Goal: Communication & Community: Answer question/provide support

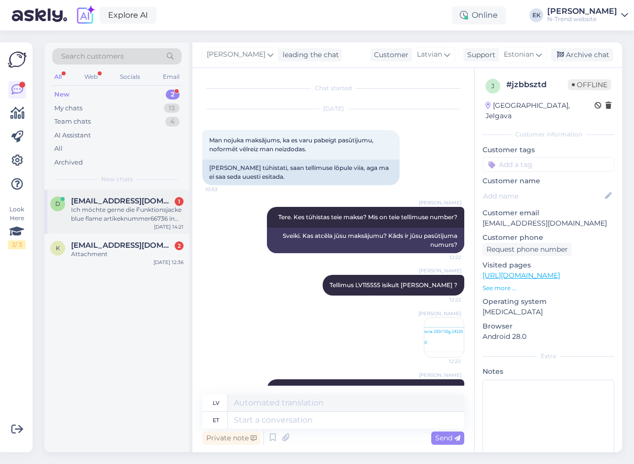
scroll to position [137, 0]
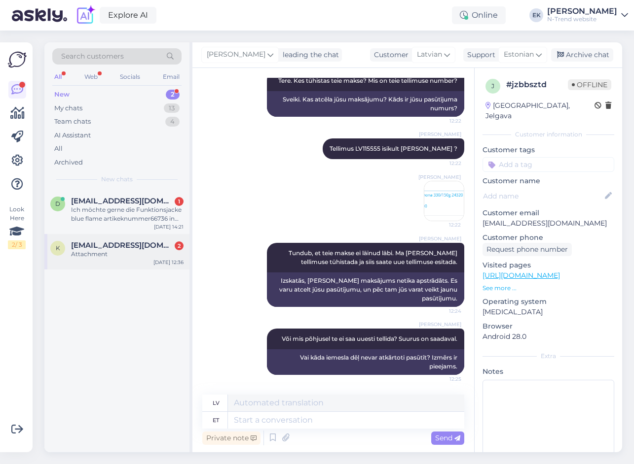
click at [118, 252] on div "Attachment" at bounding box center [127, 254] width 112 height 9
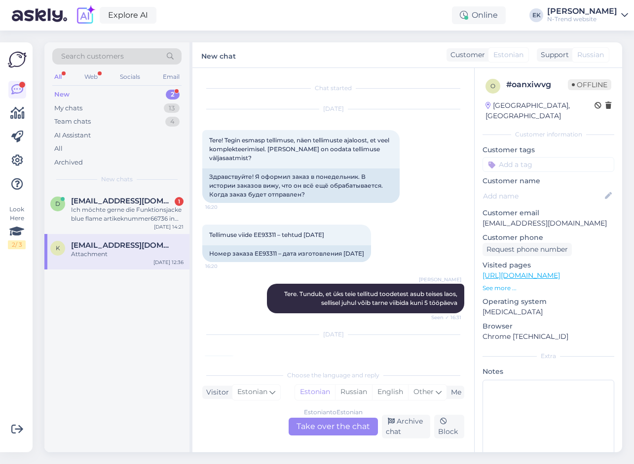
scroll to position [854, 0]
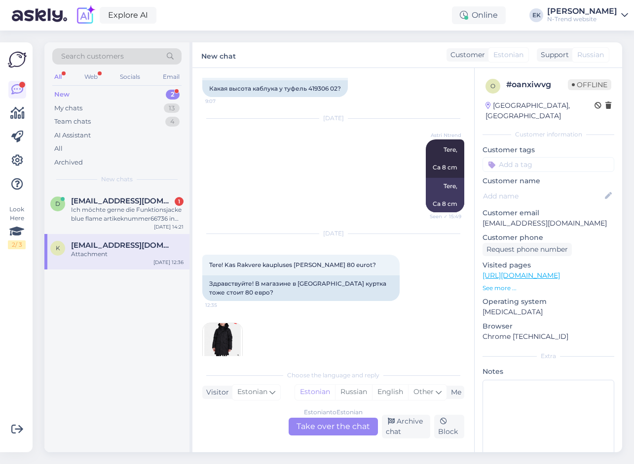
click at [226, 323] on img at bounding box center [222, 342] width 39 height 39
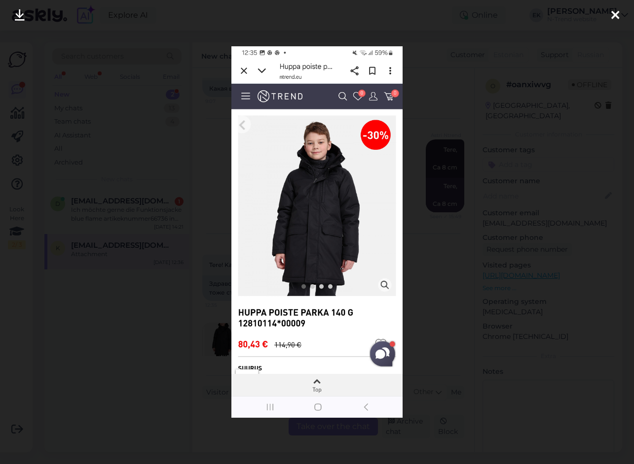
click at [621, 11] on div at bounding box center [615, 15] width 20 height 31
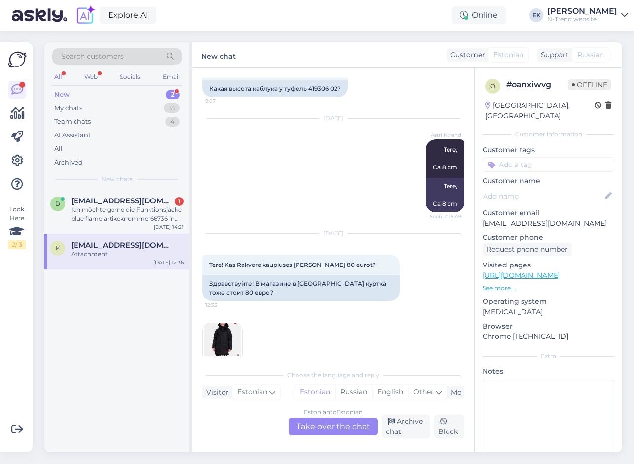
click at [328, 424] on div "Estonian to Estonian Take over the chat" at bounding box center [332, 427] width 89 height 18
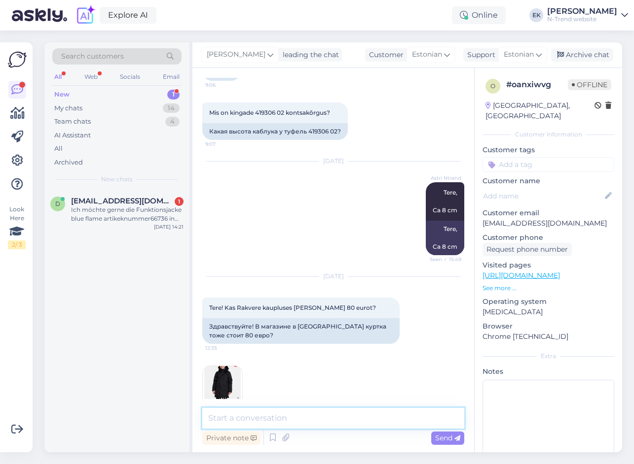
click at [280, 419] on textarea at bounding box center [333, 418] width 262 height 21
type textarea "Tere. Ei, poes kohapeal maksab 114.90"
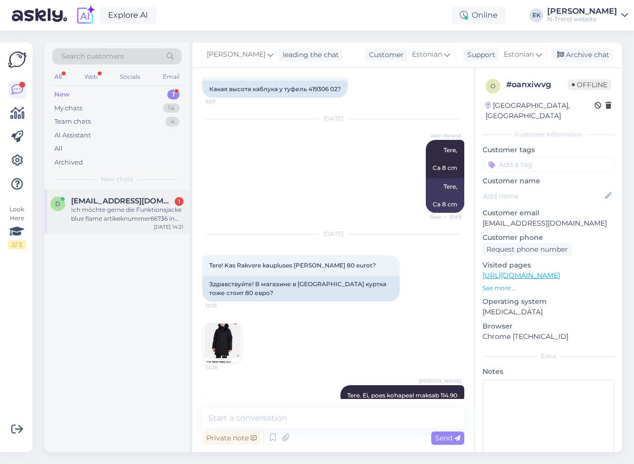
click at [117, 203] on span "[EMAIL_ADDRESS][DOMAIN_NAME]" at bounding box center [122, 201] width 103 height 9
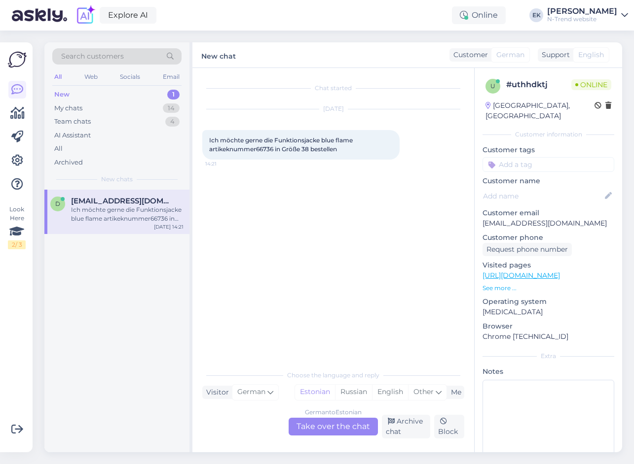
click at [326, 427] on div "German to Estonian Take over the chat" at bounding box center [332, 427] width 89 height 18
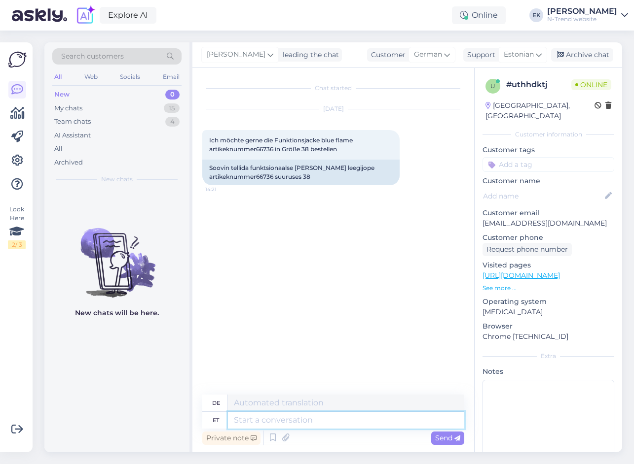
click at [249, 417] on textarea at bounding box center [346, 420] width 236 height 17
type textarea "Tere."
type textarea "Hallo."
drag, startPoint x: 257, startPoint y: 177, endPoint x: 273, endPoint y: 176, distance: 15.8
click at [273, 176] on div "Soovin tellida funktsionaalse [PERSON_NAME] leegijope artikeknummer66736 suurus…" at bounding box center [300, 173] width 197 height 26
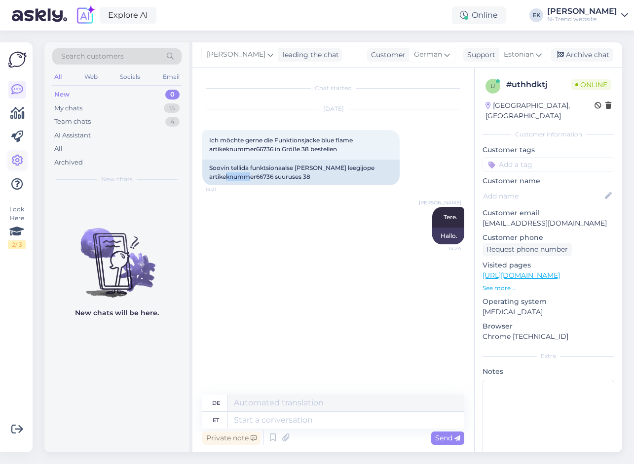
copy div "66736"
click at [243, 422] on textarea at bounding box center [346, 420] width 236 height 17
type textarea "Kuhu"
type textarea "Wo"
type textarea "Kuhu te"
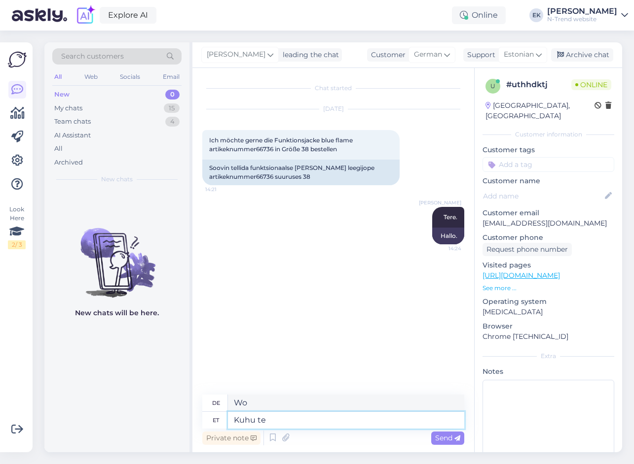
type textarea "Wo bist du?"
type textarea "Kuhu te tahate"
type textarea "Wohin möchten Sie reisen?"
type textarea "Kuhu te tahate tellite"
type textarea "Wo möchten Sie bestellen?"
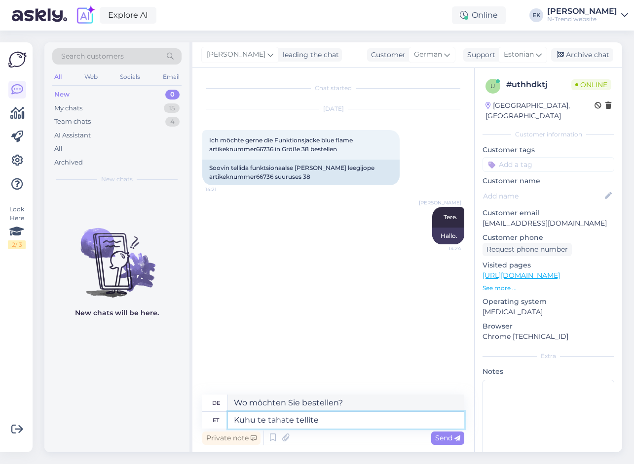
type textarea "Kuhu te tahate tellite?"
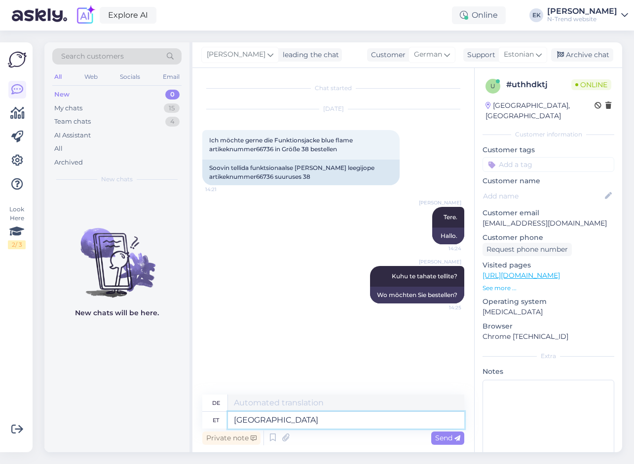
type textarea "[GEOGRAPHIC_DATA]"
type textarea "Nach [GEOGRAPHIC_DATA]"
type textarea "[GEOGRAPHIC_DATA] me kahjuks"
type textarea "Leider sind wir in [GEOGRAPHIC_DATA]"
type textarea "[GEOGRAPHIC_DATA] me kahjuks hetkel ei"
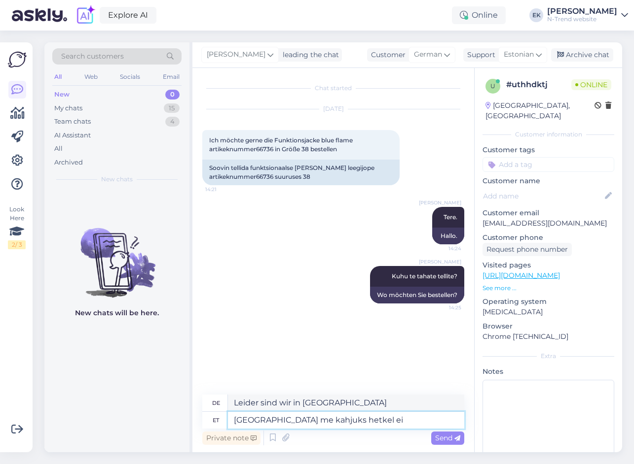
type textarea "Leider sind wir derzeit nicht in [GEOGRAPHIC_DATA]."
type textarea "[GEOGRAPHIC_DATA] me kahjuks hetkel ei s"
type textarea "Leider sind wir derzeit in [GEOGRAPHIC_DATA] nicht erreichbar."
type textarea "[GEOGRAPHIC_DATA] me kahjuks hetkel [PERSON_NAME]"
type textarea "Leider liefern wir derzeit nicht nach [GEOGRAPHIC_DATA]."
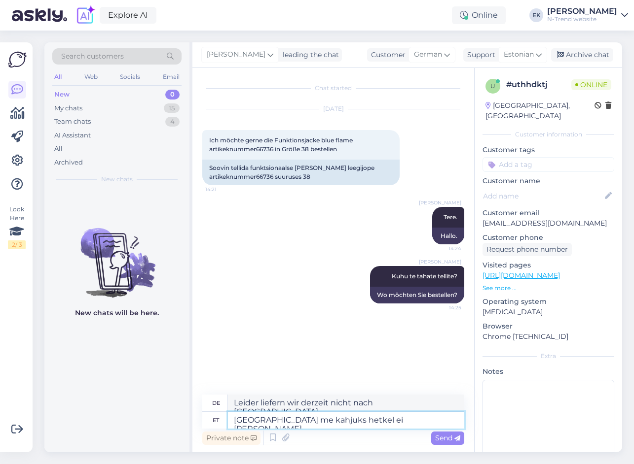
type textarea "[GEOGRAPHIC_DATA] me kahjuks hetkel ei [PERSON_NAME]."
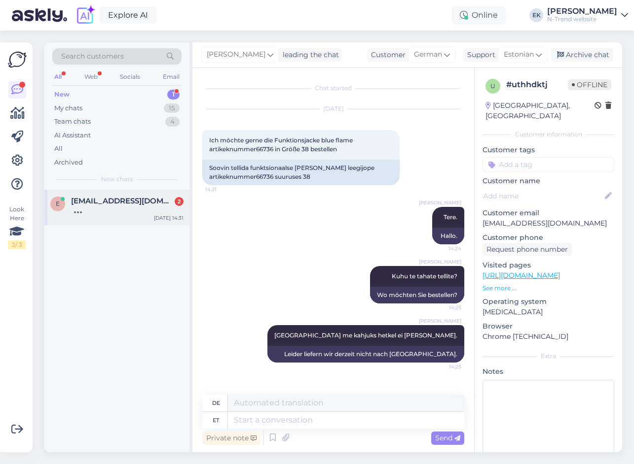
click at [119, 208] on div at bounding box center [127, 210] width 112 height 9
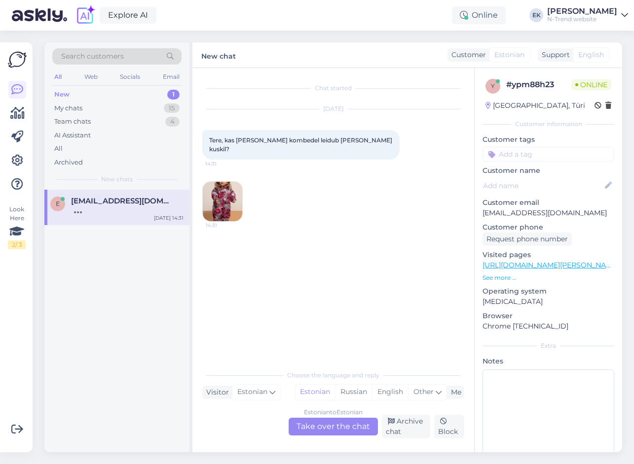
click at [231, 196] on img at bounding box center [222, 201] width 39 height 39
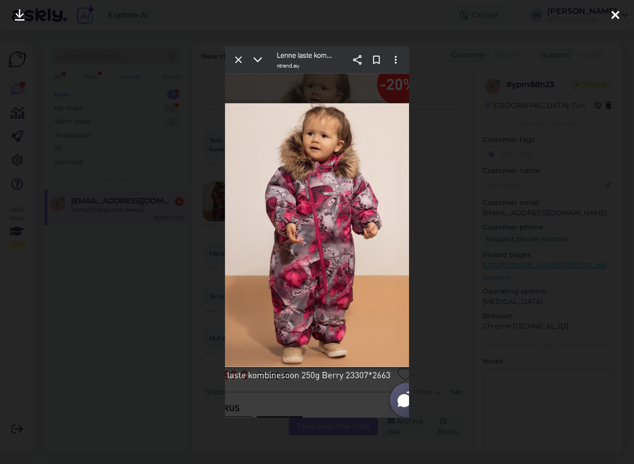
scroll to position [37, 0]
click at [614, 15] on icon at bounding box center [615, 15] width 8 height 13
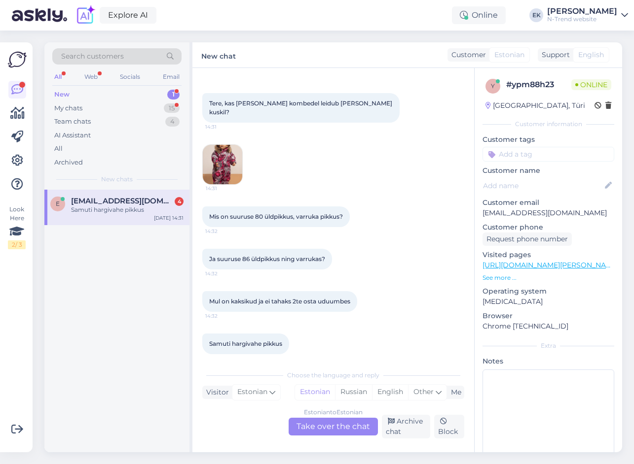
click at [324, 428] on div "Estonian to Estonian Take over the chat" at bounding box center [332, 427] width 89 height 18
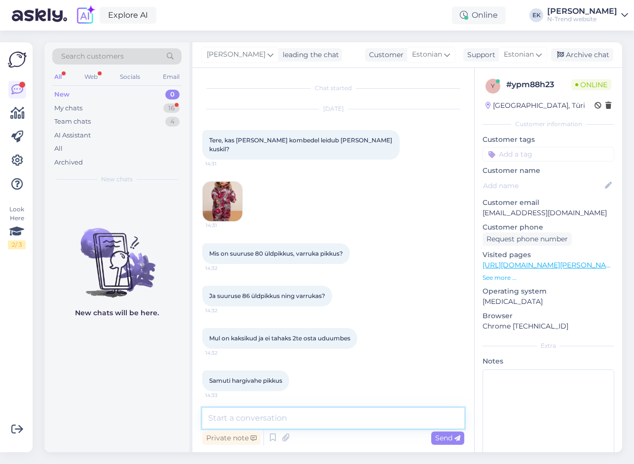
click at [291, 416] on textarea at bounding box center [333, 418] width 262 height 21
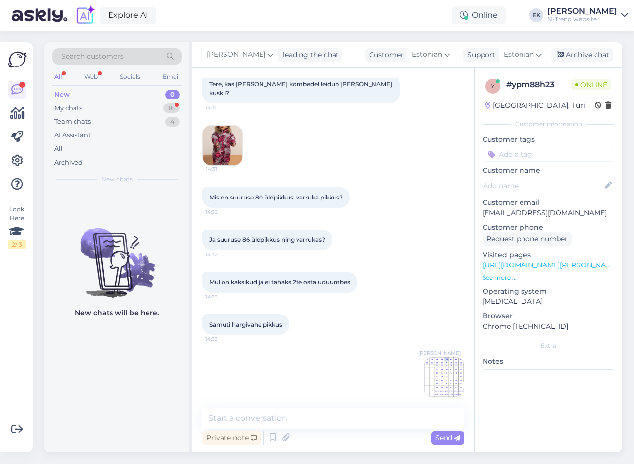
click at [439, 366] on img at bounding box center [443, 376] width 39 height 39
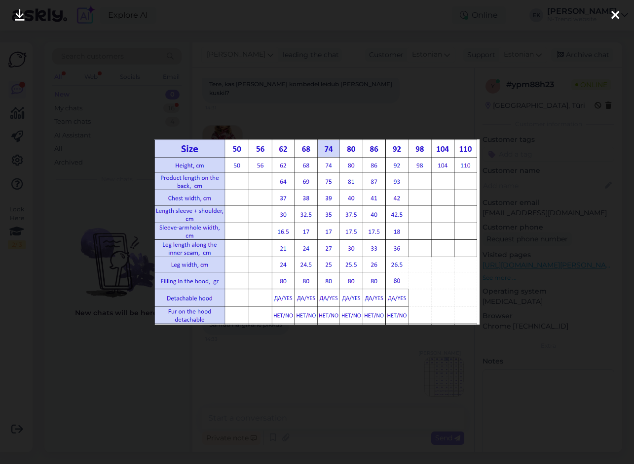
click at [614, 15] on icon at bounding box center [615, 15] width 8 height 13
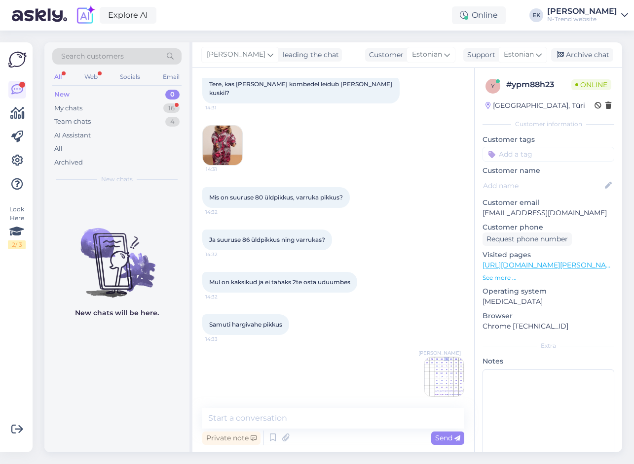
click at [436, 365] on img at bounding box center [443, 376] width 39 height 39
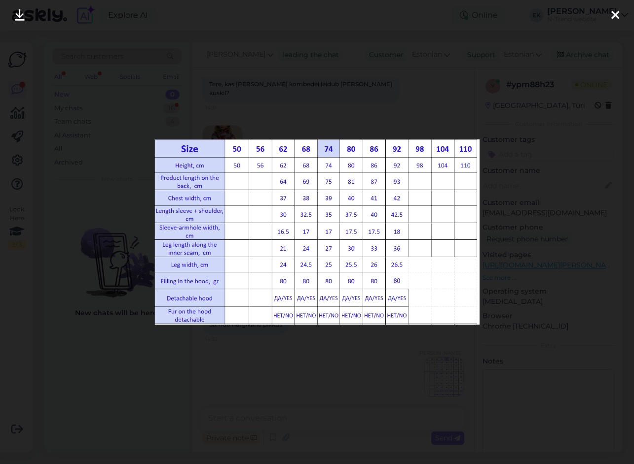
click at [616, 14] on icon at bounding box center [615, 15] width 8 height 13
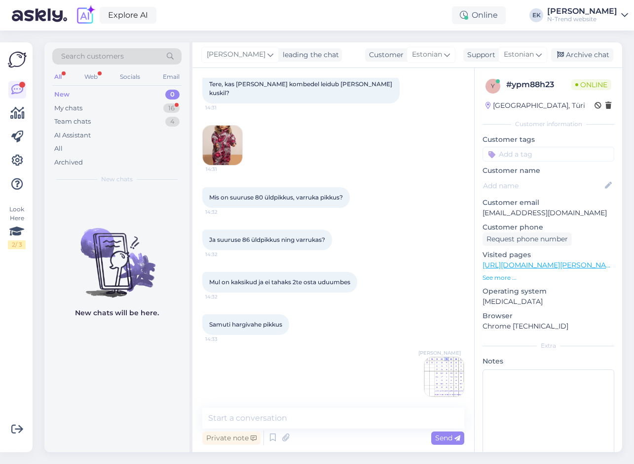
click at [82, 100] on div "New 0" at bounding box center [116, 95] width 129 height 14
click at [73, 108] on div "My chats" at bounding box center [68, 109] width 28 height 10
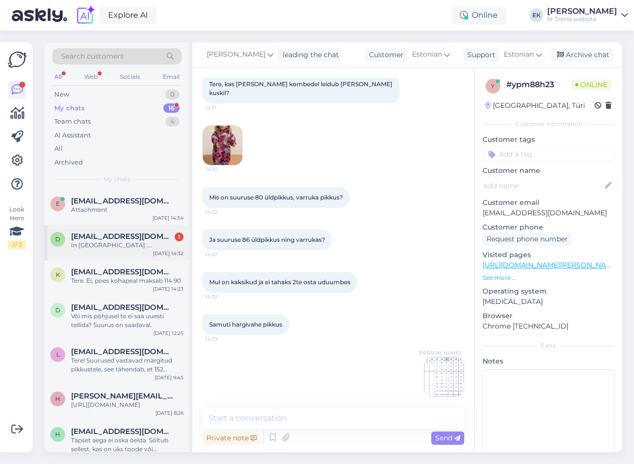
click at [93, 245] on div "In [GEOGRAPHIC_DATA]....." at bounding box center [127, 245] width 112 height 9
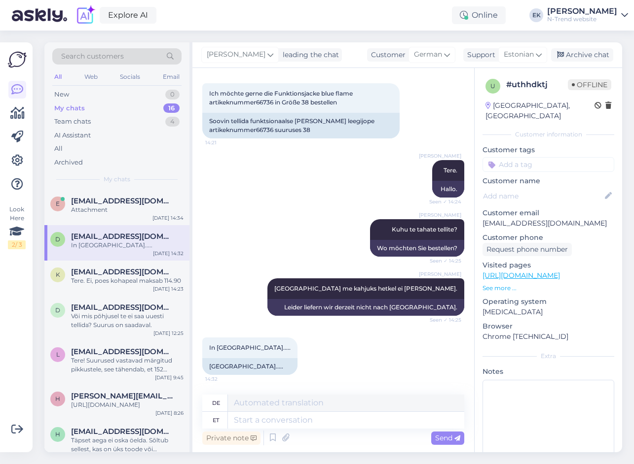
scroll to position [47, 0]
click at [277, 426] on textarea at bounding box center [346, 420] width 236 height 17
type textarea "Kahjuks"
type textarea "Bedauerlicherweise"
type textarea "Kahjuks [GEOGRAPHIC_DATA] me"
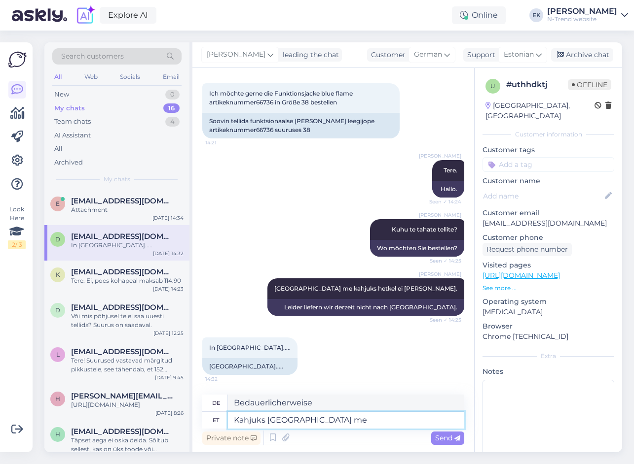
type textarea "Unglücklicherweise für Deutschland"
type textarea "Kahjuks [GEOGRAPHIC_DATA] me e"
type textarea "Leider für Deutschland"
type textarea "Kahjuks [GEOGRAPHIC_DATA] me ei"
type textarea "Leider haben wir für Deutschland nicht"
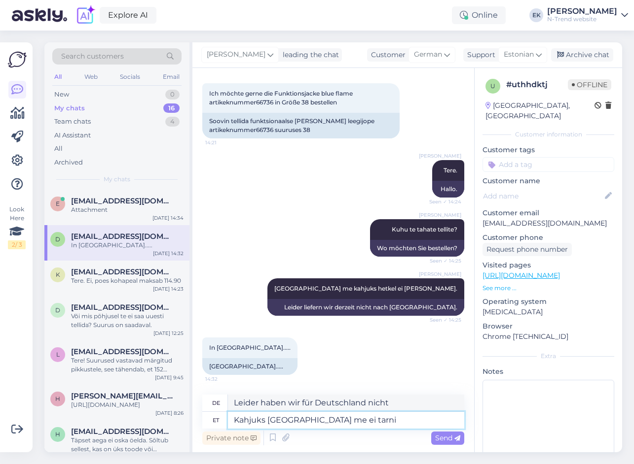
type textarea "Kahjuks [GEOGRAPHIC_DATA] me ei tarni"
type textarea "Leider liefern wir nicht nach [GEOGRAPHIC_DATA]."
type textarea "Kahjuks [GEOGRAPHIC_DATA] me ei [PERSON_NAME]."
type textarea "Nach Deutschland liefern wir leider nicht."
type textarea "Kahjuks [GEOGRAPHIC_DATA] me ei [PERSON_NAME]."
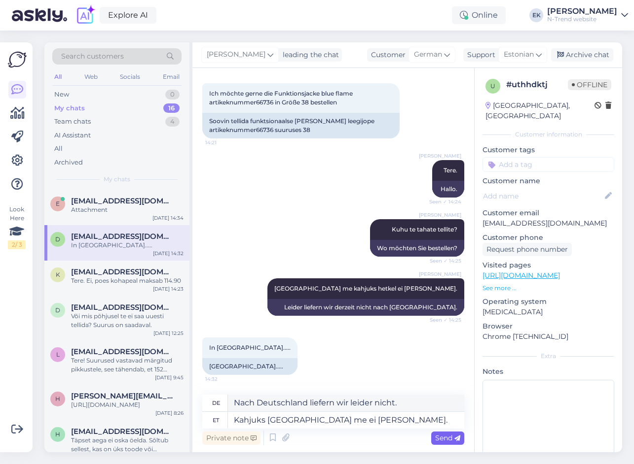
click at [448, 438] on span "Send" at bounding box center [447, 438] width 25 height 9
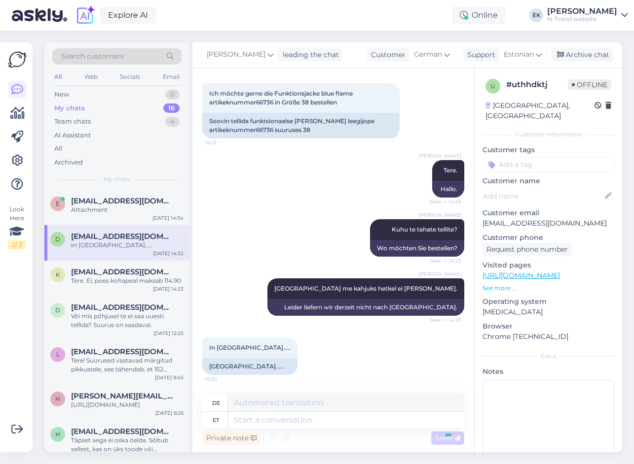
scroll to position [106, 0]
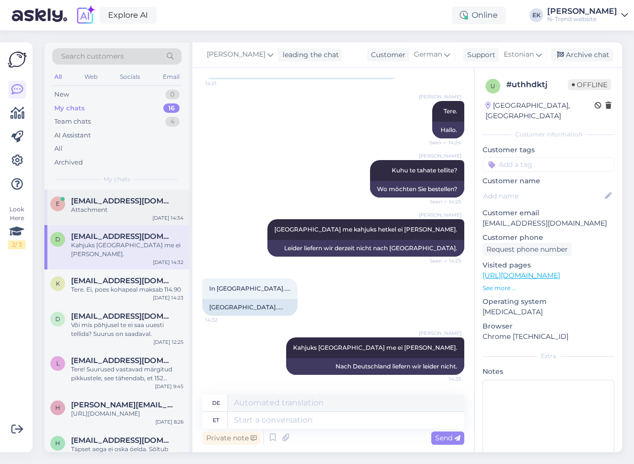
click at [89, 206] on div "Attachment" at bounding box center [127, 210] width 112 height 9
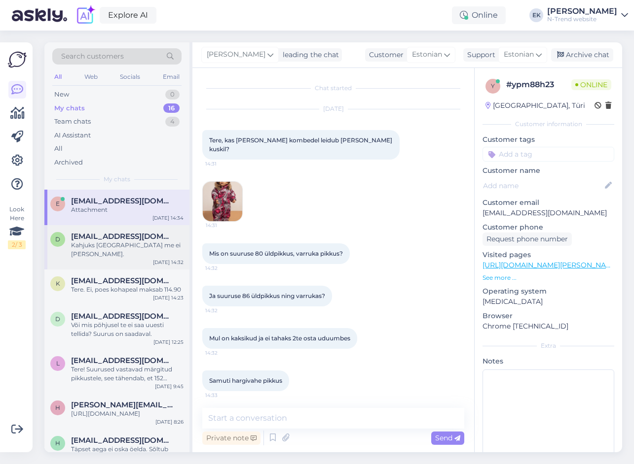
scroll to position [56, 0]
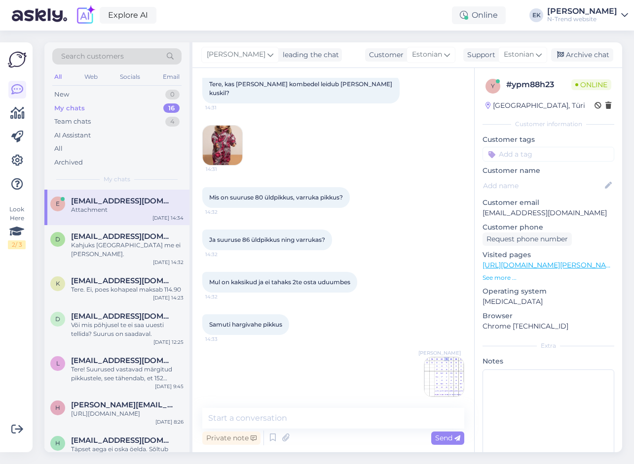
click at [435, 367] on img at bounding box center [443, 376] width 39 height 39
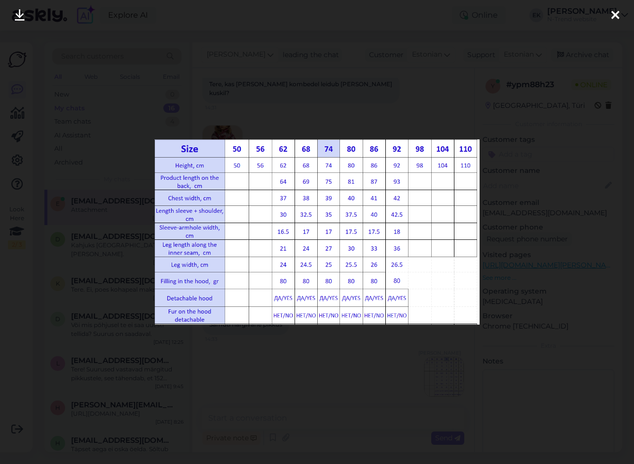
click at [611, 16] on icon at bounding box center [615, 15] width 8 height 13
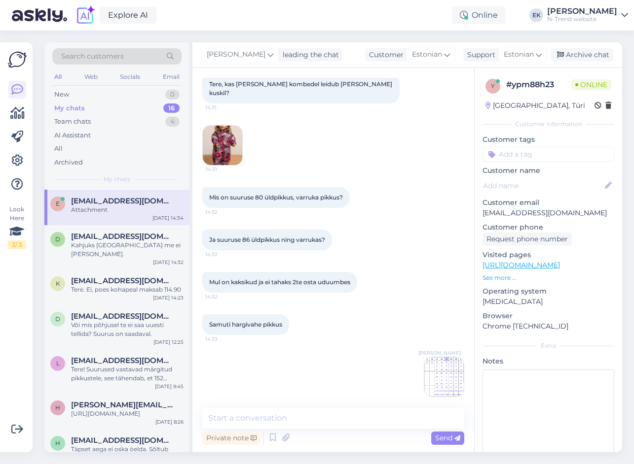
click at [435, 372] on img at bounding box center [443, 376] width 39 height 39
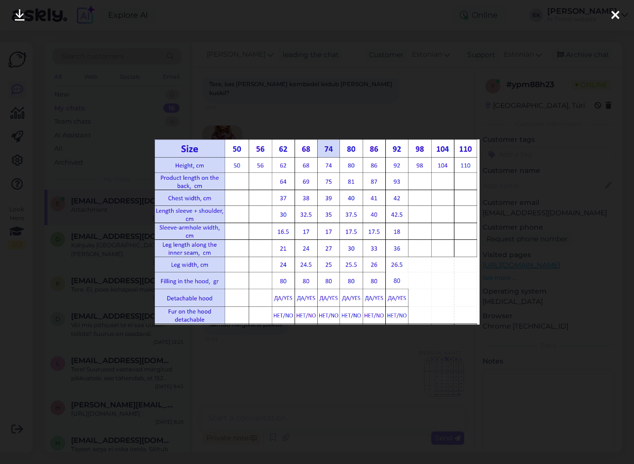
click at [614, 17] on icon at bounding box center [615, 15] width 8 height 13
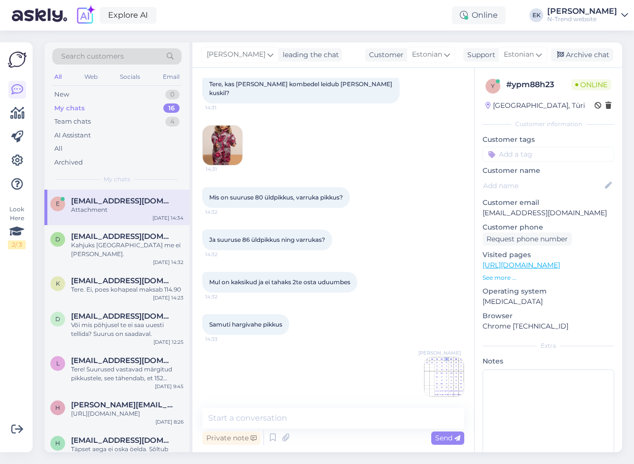
click at [222, 136] on img at bounding box center [222, 145] width 39 height 39
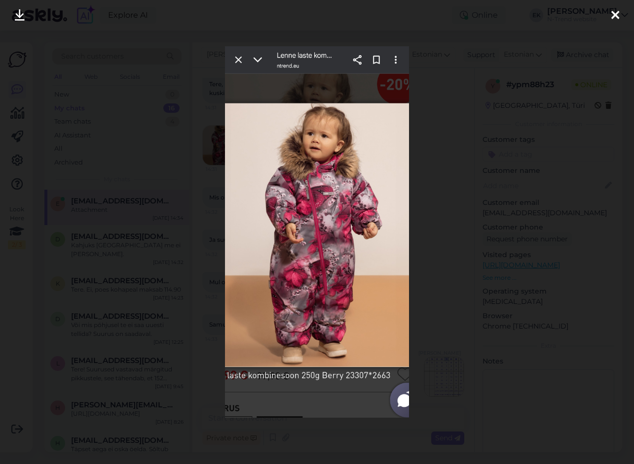
click at [613, 17] on icon at bounding box center [615, 15] width 8 height 13
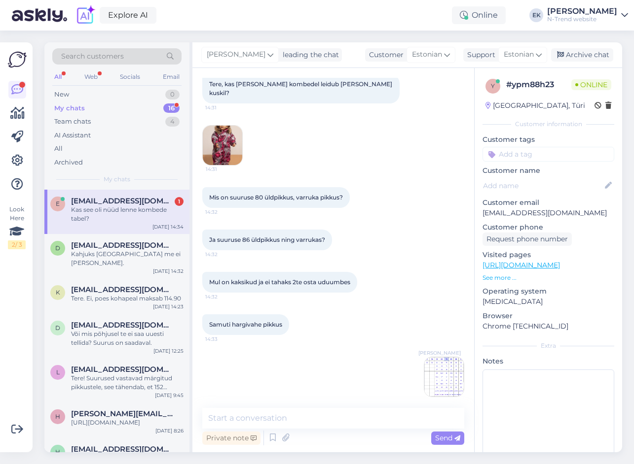
scroll to position [99, 0]
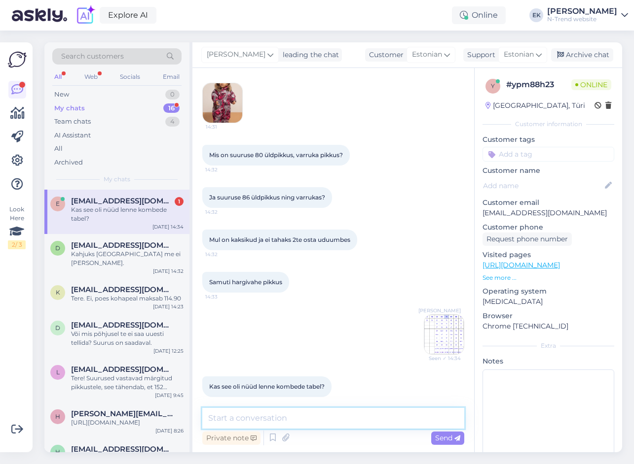
click at [332, 419] on textarea at bounding box center [333, 418] width 262 height 21
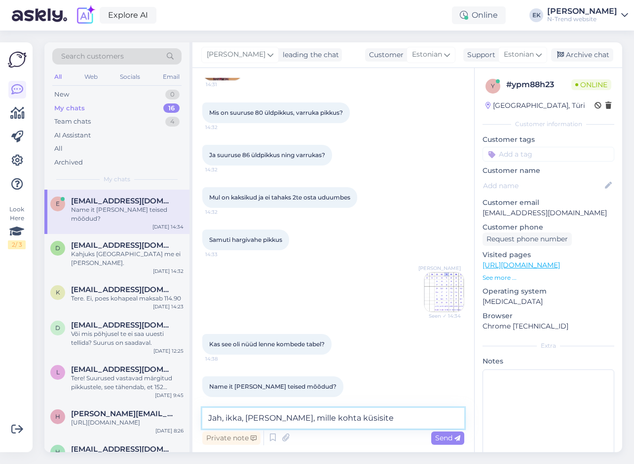
type textarea "Jah, ikka, [PERSON_NAME], mille kohta küsisite."
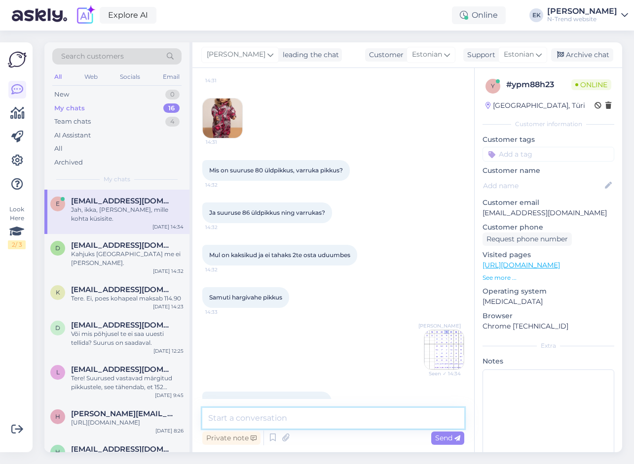
scroll to position [183, 0]
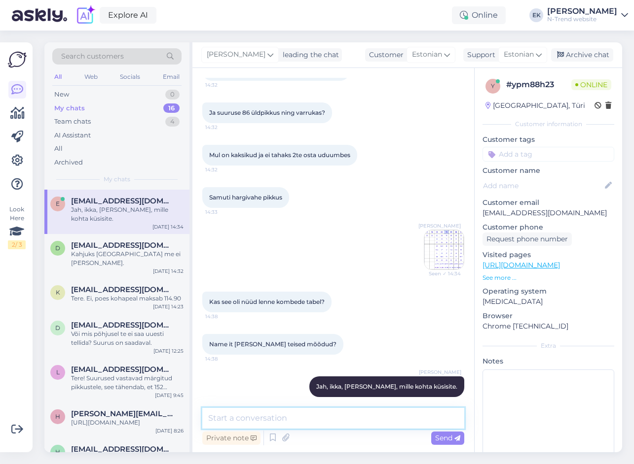
click at [314, 416] on textarea at bounding box center [333, 418] width 262 height 21
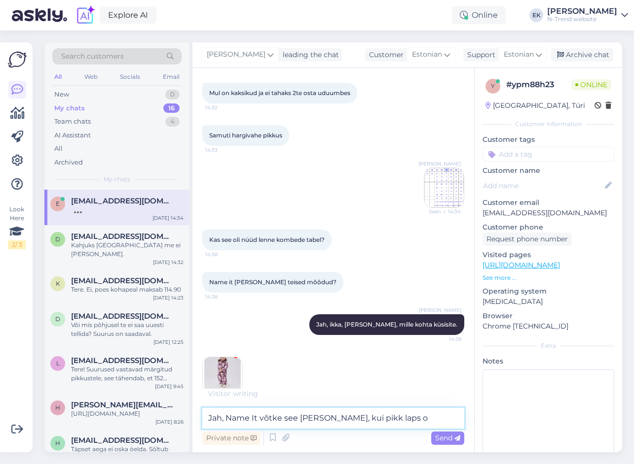
type textarea "Jah, Name It võtke see [PERSON_NAME], kui pikk laps on"
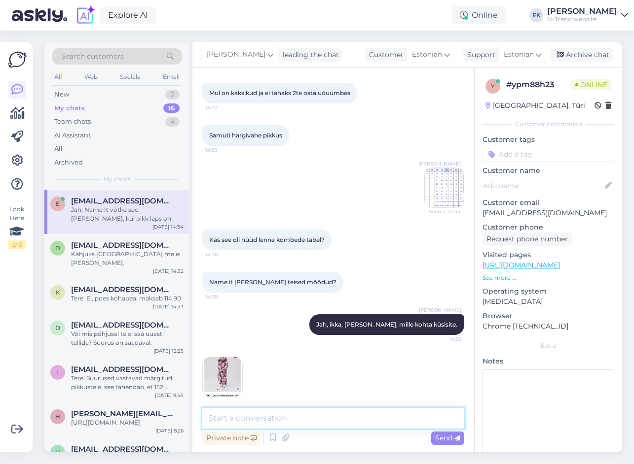
scroll to position [288, 0]
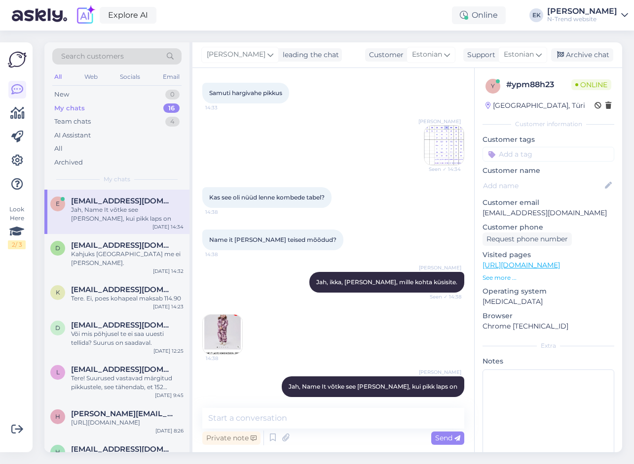
click at [221, 328] on img at bounding box center [222, 334] width 39 height 39
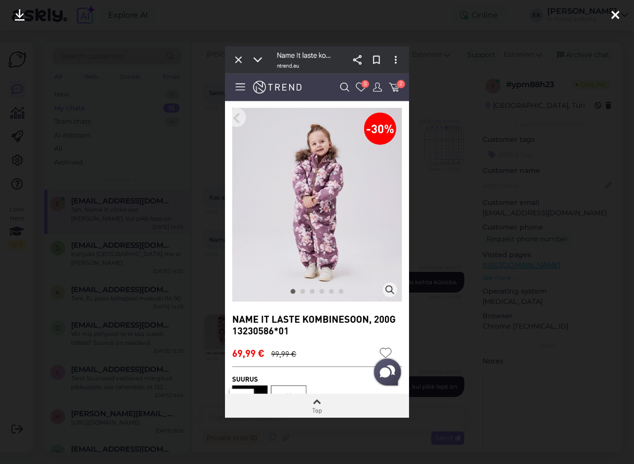
scroll to position [330, 0]
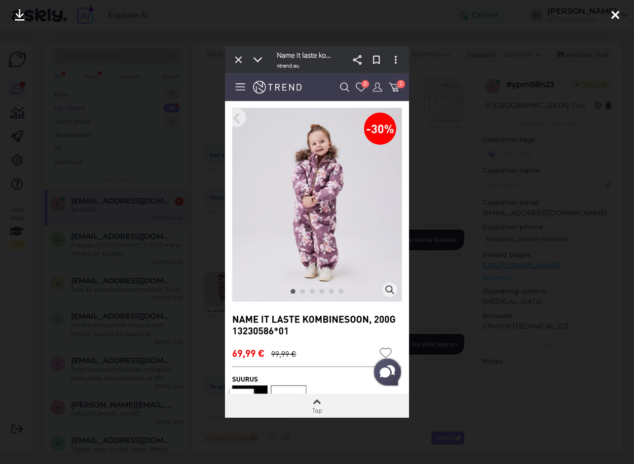
click at [615, 14] on icon at bounding box center [615, 15] width 8 height 13
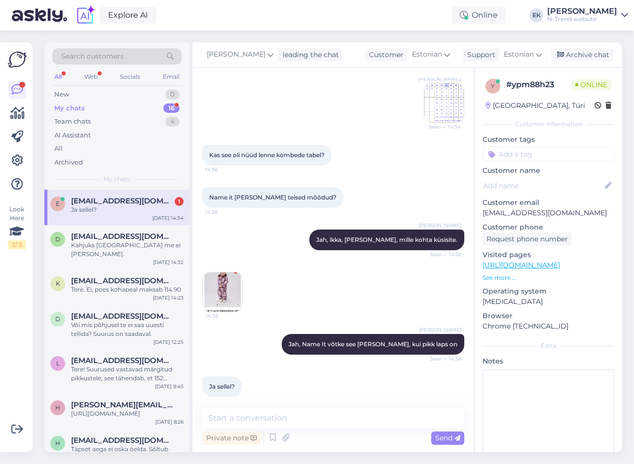
click at [226, 284] on img at bounding box center [222, 292] width 39 height 39
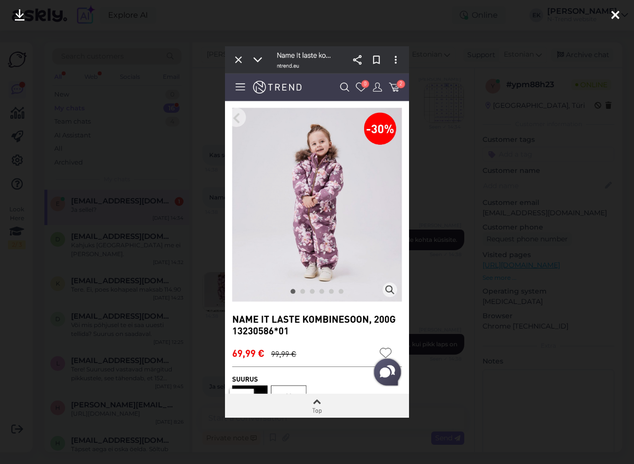
click at [514, 385] on div at bounding box center [317, 232] width 634 height 464
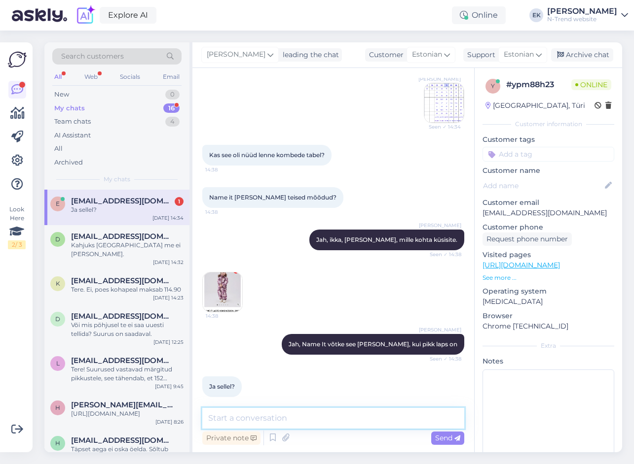
click at [264, 418] on textarea at bounding box center [333, 418] width 262 height 21
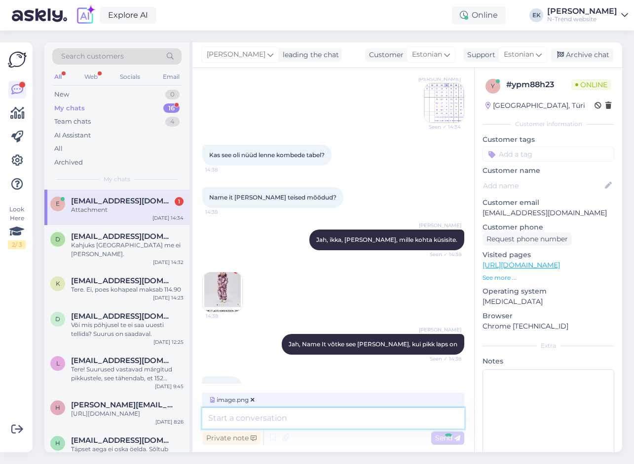
scroll to position [392, 0]
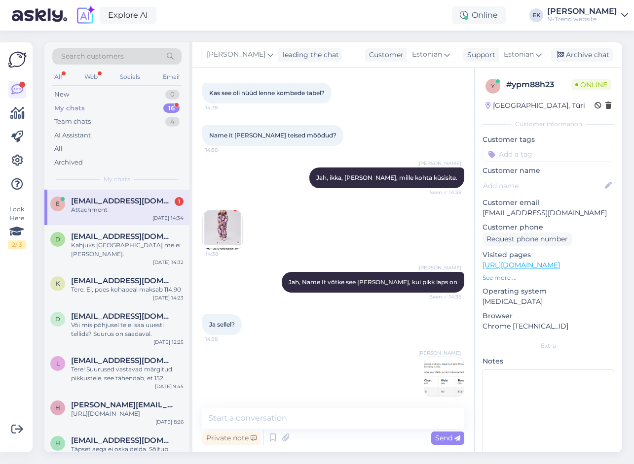
click at [439, 370] on img at bounding box center [443, 376] width 39 height 39
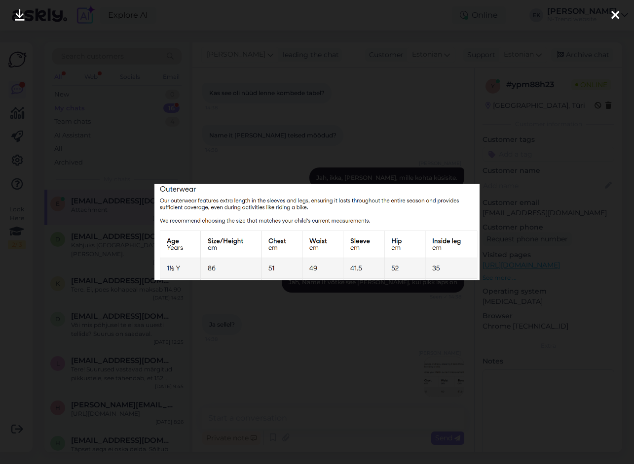
click at [614, 15] on icon at bounding box center [615, 15] width 8 height 13
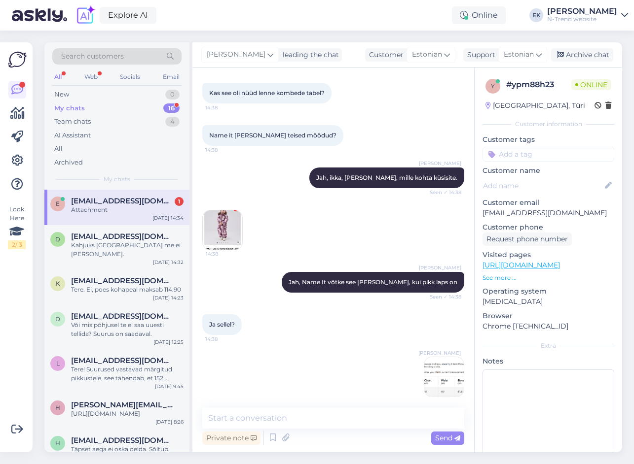
click at [439, 363] on img at bounding box center [443, 376] width 39 height 39
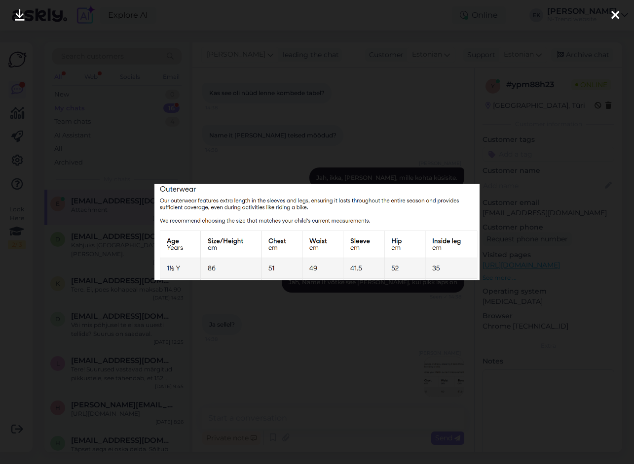
drag, startPoint x: 618, startPoint y: 17, endPoint x: 567, endPoint y: 60, distance: 66.8
click at [617, 17] on icon at bounding box center [615, 15] width 8 height 13
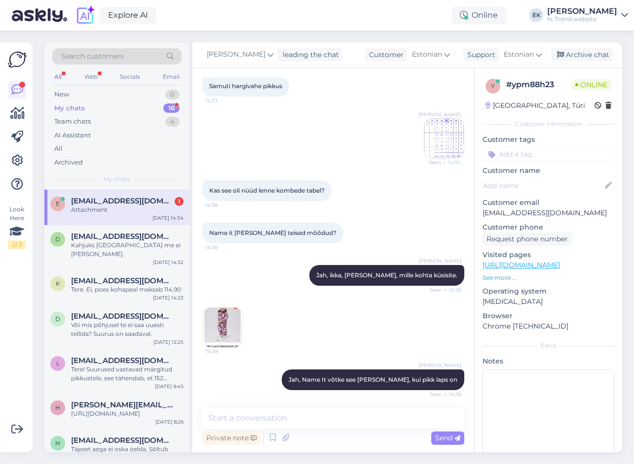
scroll to position [294, 0]
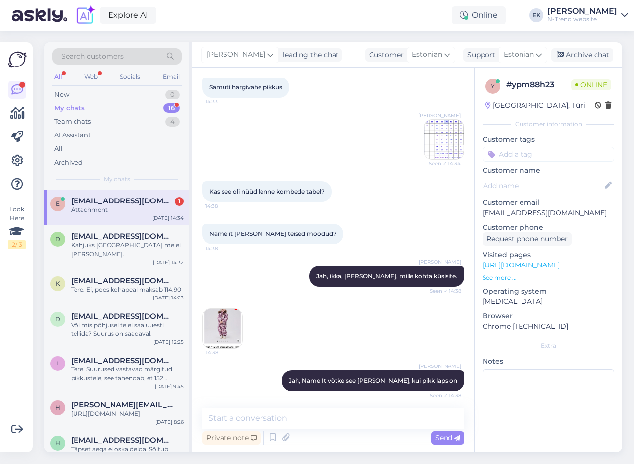
click at [428, 131] on img at bounding box center [443, 139] width 39 height 39
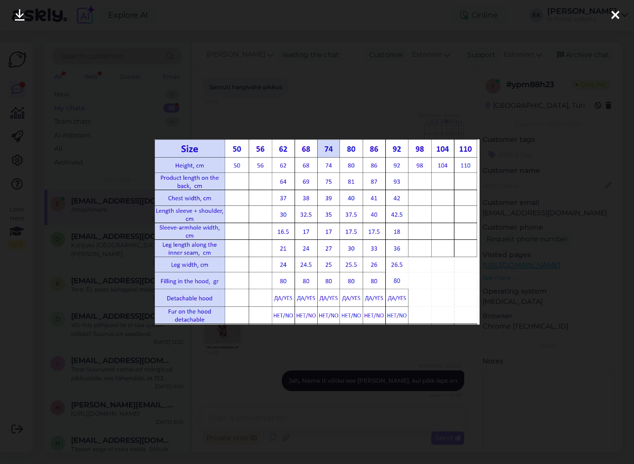
click at [614, 12] on icon at bounding box center [615, 15] width 8 height 13
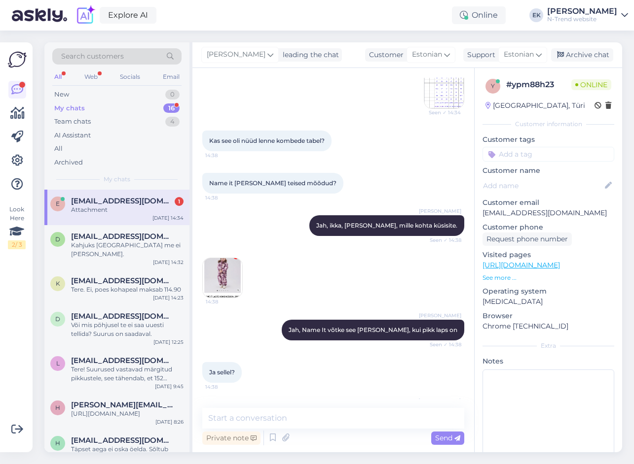
scroll to position [392, 0]
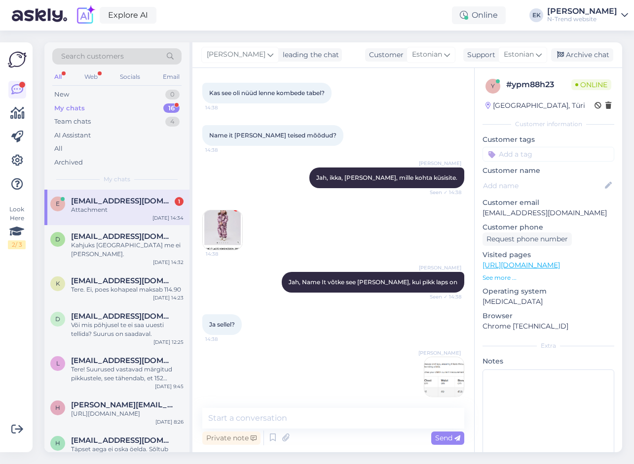
click at [434, 368] on img at bounding box center [443, 376] width 39 height 39
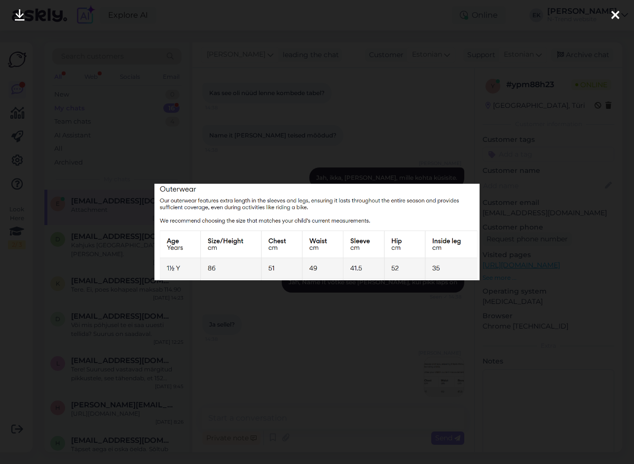
click at [615, 17] on icon at bounding box center [615, 15] width 8 height 13
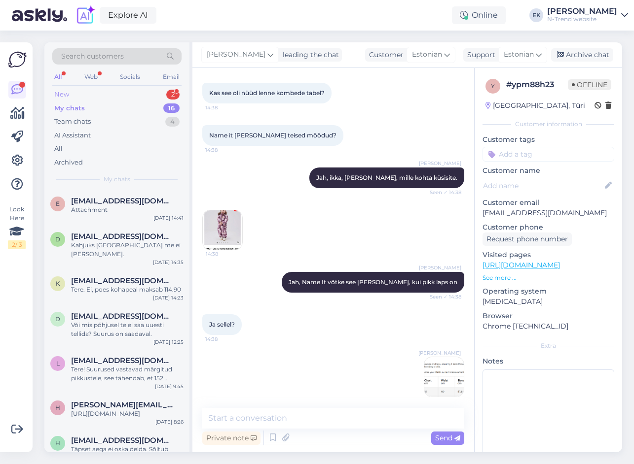
click at [63, 88] on div "New 2" at bounding box center [116, 95] width 129 height 14
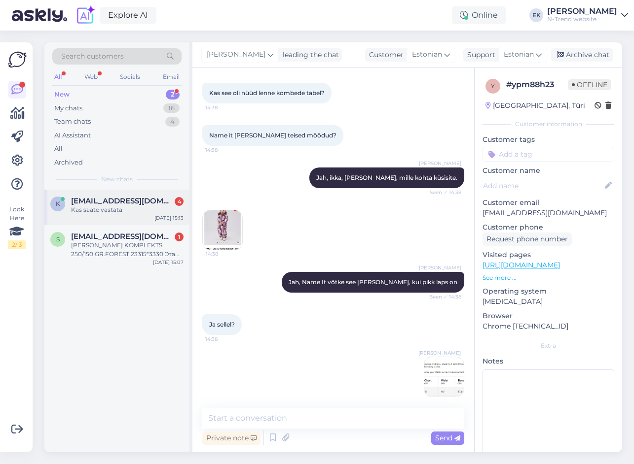
drag, startPoint x: 132, startPoint y: 206, endPoint x: 148, endPoint y: 209, distance: 16.5
click at [131, 206] on div "Kas saate vastata" at bounding box center [127, 210] width 112 height 9
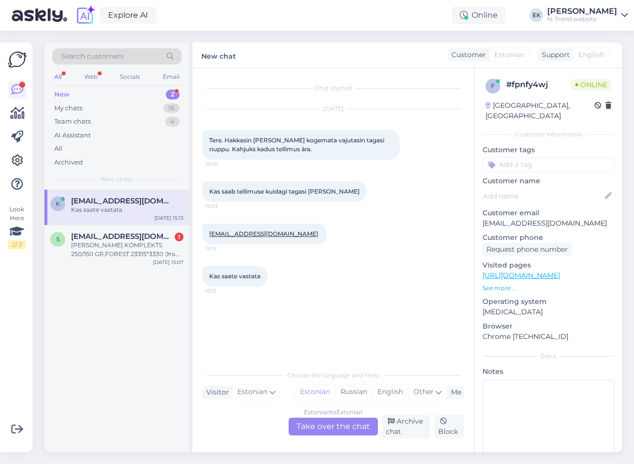
scroll to position [0, 0]
click at [325, 433] on div "Estonian to Estonian Take over the chat" at bounding box center [332, 427] width 89 height 18
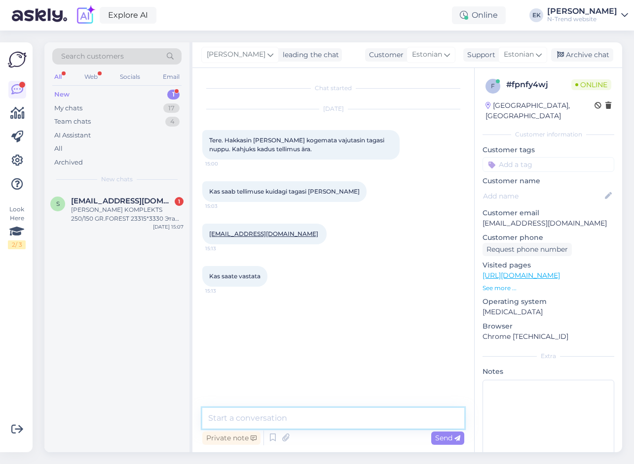
click at [304, 421] on textarea at bounding box center [333, 418] width 262 height 21
type textarea "Tere"
click at [303, 420] on textarea at bounding box center [333, 418] width 262 height 21
click at [378, 424] on textarea at bounding box center [333, 418] width 262 height 21
click at [251, 419] on textarea at bounding box center [333, 418] width 262 height 21
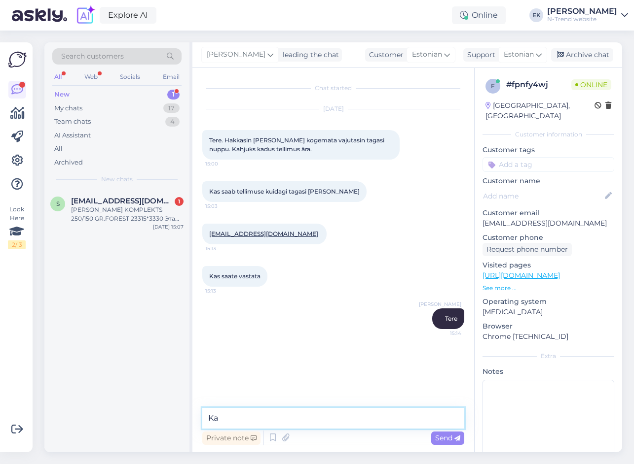
type textarea "K"
click at [232, 418] on textarea at bounding box center [333, 418] width 262 height 21
paste textarea "Tellimus EE115592 [PERSON_NAME]"
type textarea "Tellimus EE115592 [PERSON_NAME]?"
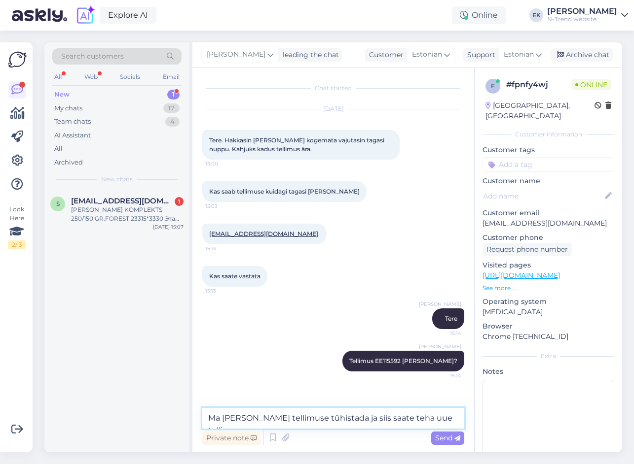
type textarea "Ma [PERSON_NAME] tellimuse tühistada ja siis saate teha uue tellimuse."
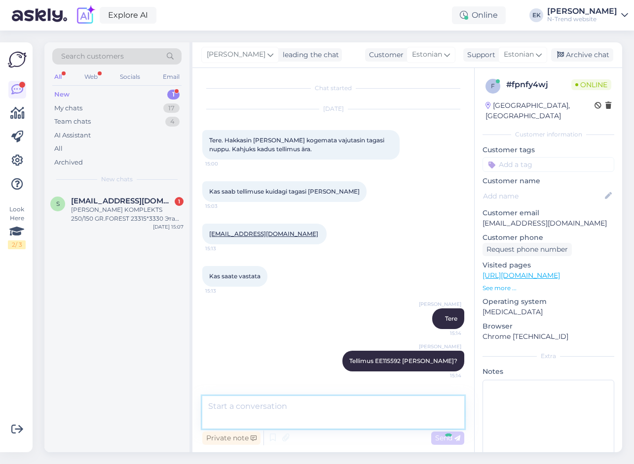
scroll to position [35, 0]
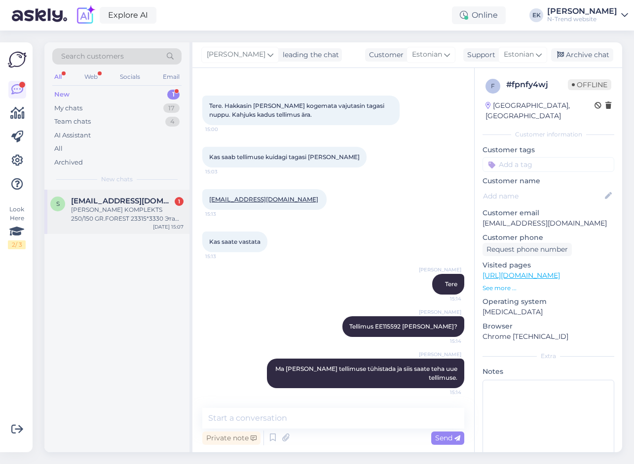
click at [137, 210] on div "[PERSON_NAME] KOMPLEKTS 250/150 GR.FOREST 23315*3330 Эта модель идет с запасом …" at bounding box center [127, 215] width 112 height 18
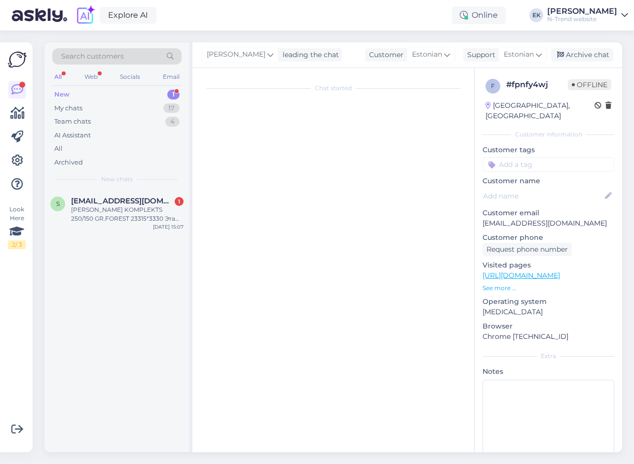
scroll to position [0, 0]
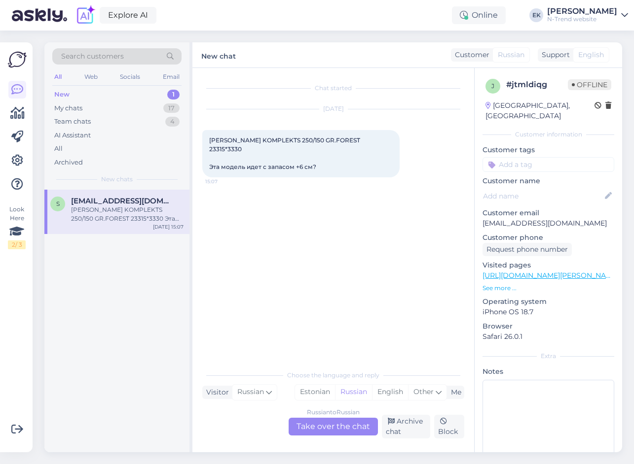
click at [343, 426] on div "Russian to Russian Take over the chat" at bounding box center [332, 427] width 89 height 18
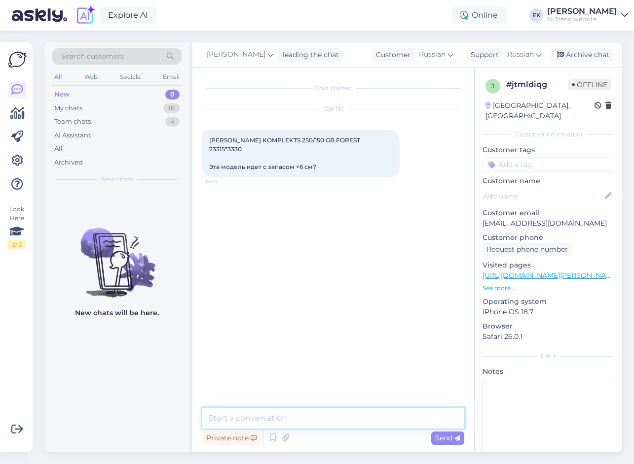
click at [321, 421] on textarea at bounding box center [333, 418] width 262 height 21
click at [288, 411] on textarea at bounding box center [333, 418] width 262 height 21
type textarea "Da."
click at [344, 418] on textarea at bounding box center [333, 418] width 262 height 21
paste textarea "Как и все модели"
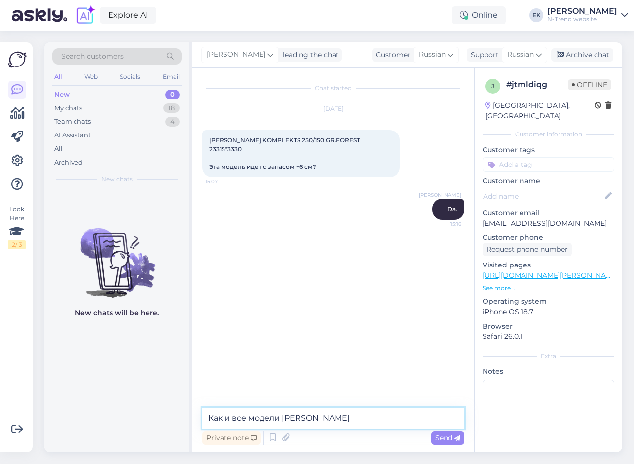
type textarea "Как и все модели Lenne"
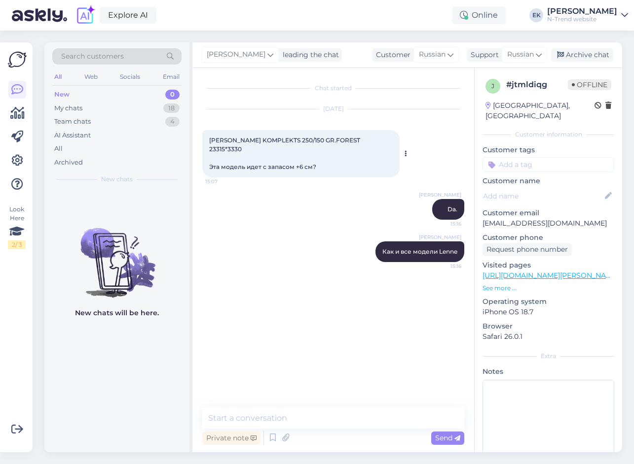
click at [361, 140] on span "[PERSON_NAME] KOMPLEKTS 250/150 GR.FOREST 23315*3330 Эта модель идет с запасом …" at bounding box center [285, 154] width 152 height 34
copy span "23315"
click at [63, 108] on div "My chats" at bounding box center [68, 109] width 28 height 10
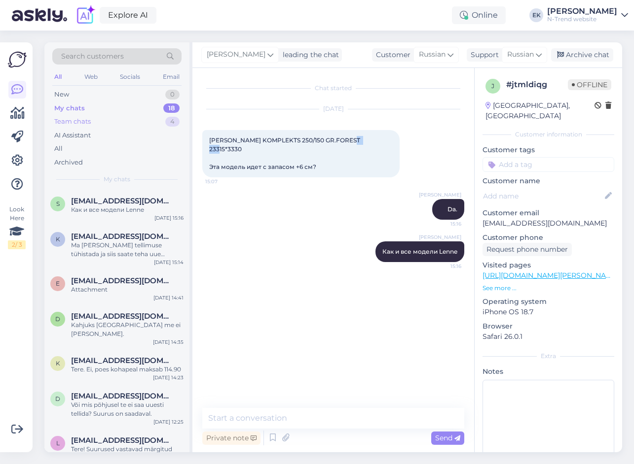
click at [66, 123] on div "Team chats" at bounding box center [72, 122] width 36 height 10
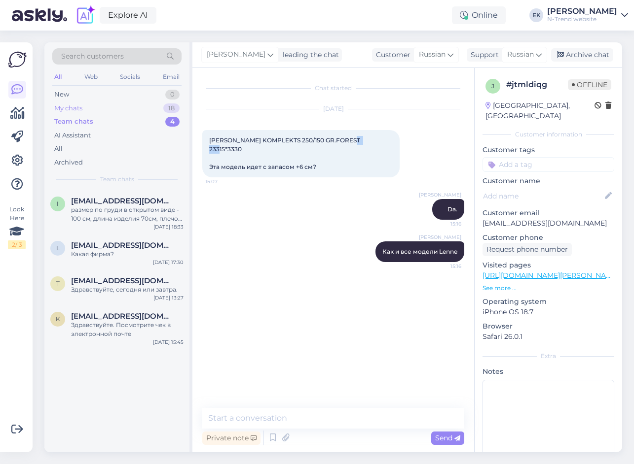
click at [67, 107] on div "My chats" at bounding box center [68, 109] width 28 height 10
